Goal: Task Accomplishment & Management: Use online tool/utility

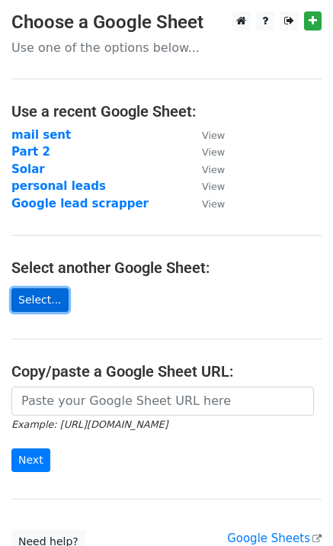
click at [40, 306] on link "Select..." at bounding box center [39, 300] width 57 height 24
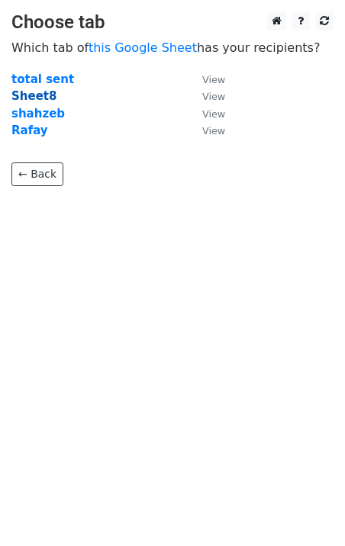
click at [35, 91] on strong "Sheet8" at bounding box center [33, 96] width 45 height 14
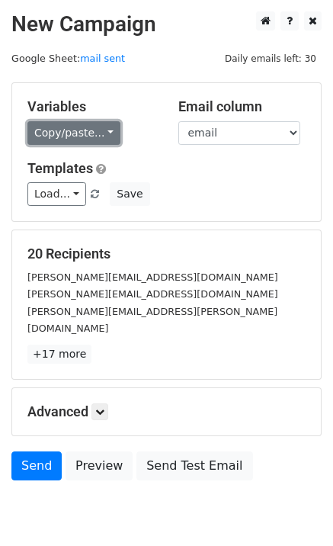
click at [79, 134] on link "Copy/paste..." at bounding box center [73, 133] width 93 height 24
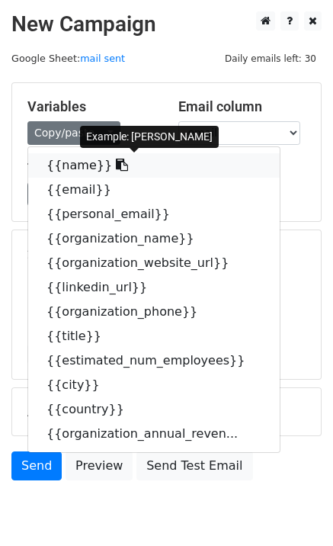
click at [116, 164] on icon at bounding box center [122, 165] width 12 height 12
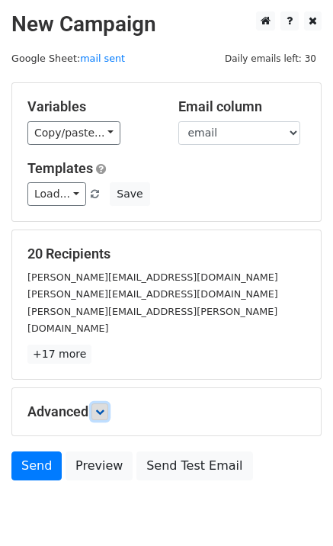
click at [103, 404] on link at bounding box center [100, 412] width 17 height 17
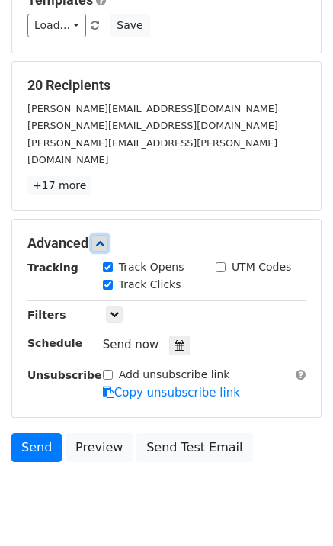
scroll to position [196, 0]
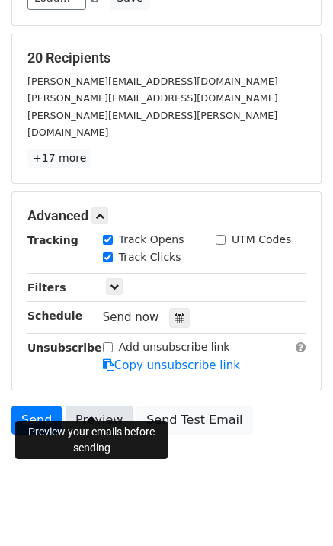
click at [76, 406] on link "Preview" at bounding box center [99, 420] width 67 height 29
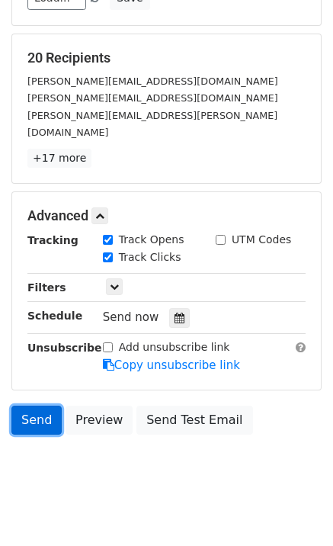
click at [37, 406] on link "Send" at bounding box center [36, 420] width 50 height 29
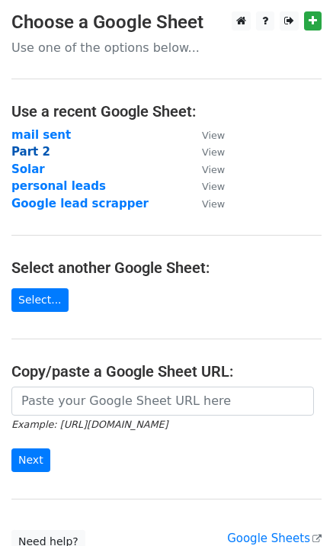
click at [27, 153] on strong "Part 2" at bounding box center [30, 152] width 39 height 14
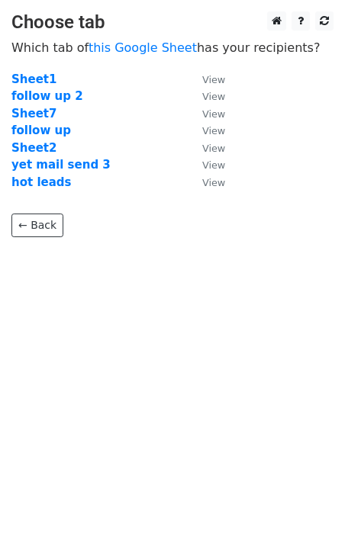
click at [25, 71] on td "Sheet1" at bounding box center [98, 80] width 175 height 18
click at [25, 77] on strong "Sheet1" at bounding box center [33, 79] width 45 height 14
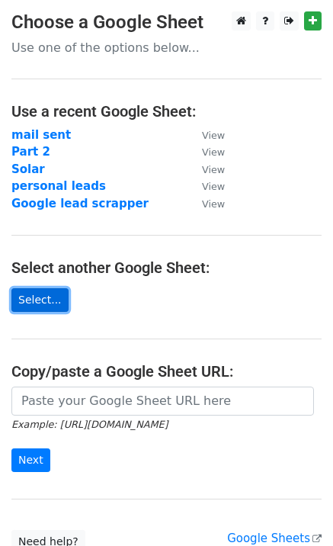
click at [16, 304] on link "Select..." at bounding box center [39, 300] width 57 height 24
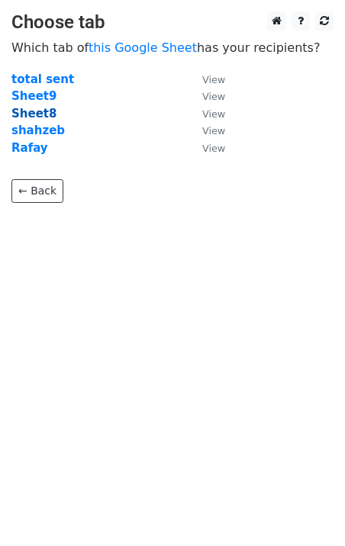
click at [32, 112] on strong "Sheet8" at bounding box center [33, 114] width 45 height 14
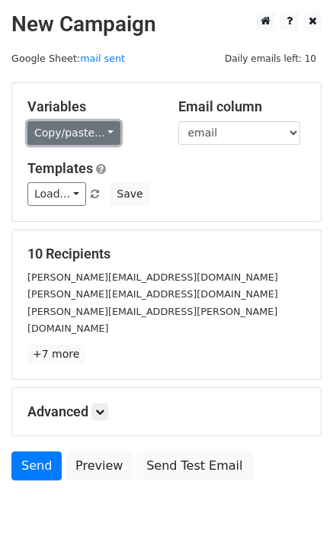
click at [92, 140] on link "Copy/paste..." at bounding box center [73, 133] width 93 height 24
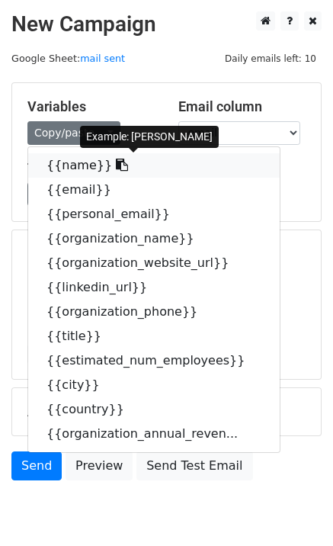
click at [116, 168] on icon at bounding box center [122, 165] width 12 height 12
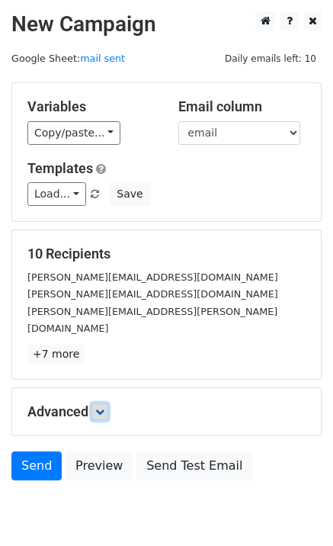
click at [103, 407] on icon at bounding box center [99, 411] width 9 height 9
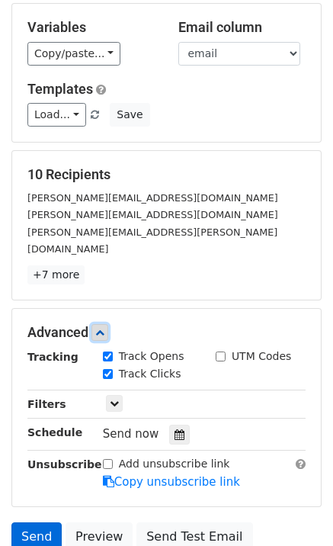
scroll to position [196, 0]
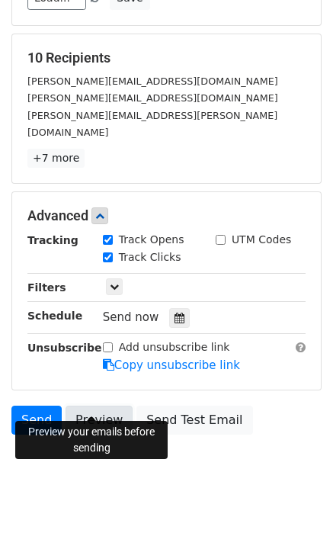
click at [82, 406] on link "Preview" at bounding box center [99, 420] width 67 height 29
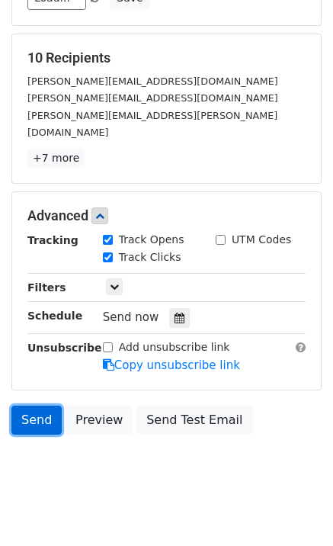
click at [35, 406] on link "Send" at bounding box center [36, 420] width 50 height 29
